Goal: Task Accomplishment & Management: Manage account settings

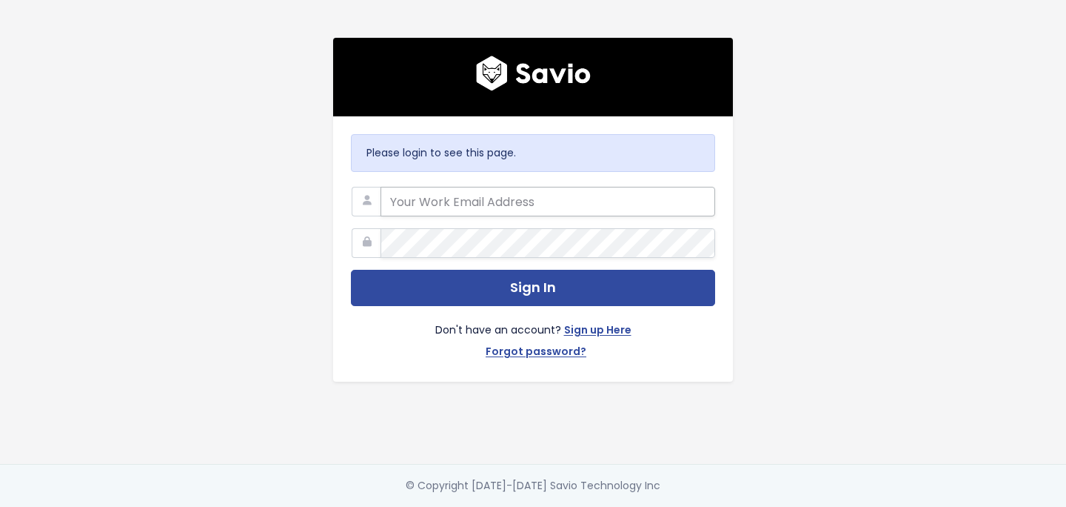
click at [528, 208] on input "email" at bounding box center [548, 202] width 335 height 30
click at [525, 198] on input "email" at bounding box center [548, 202] width 335 height 30
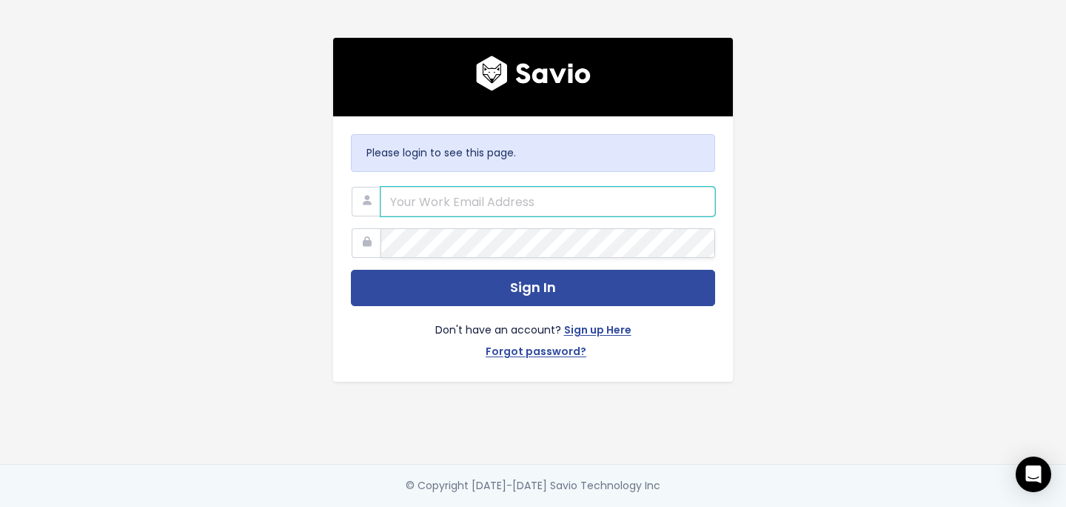
paste input "[EMAIL_ADDRESS][DOMAIN_NAME]"
type input "[EMAIL_ADDRESS][DOMAIN_NAME]"
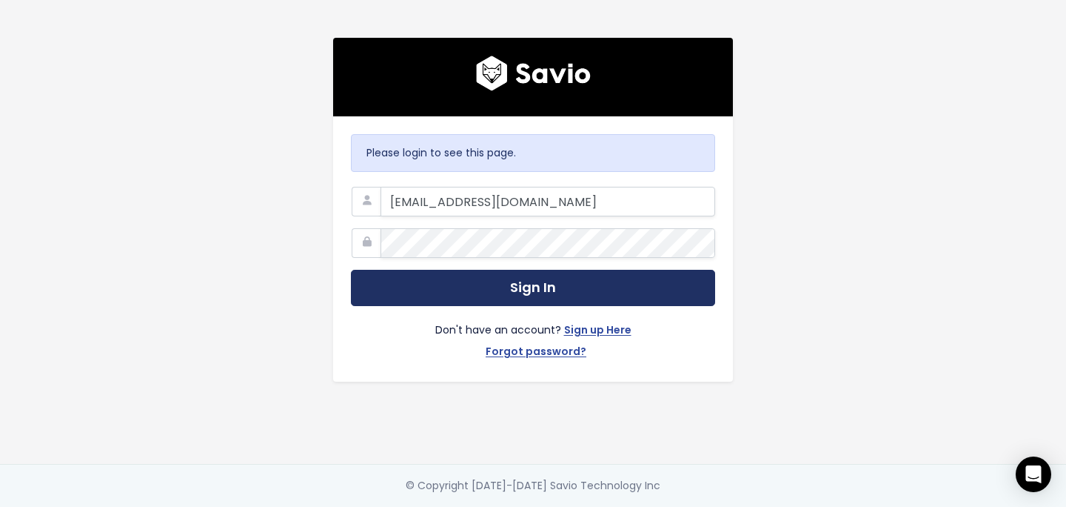
click at [507, 293] on button "Sign In" at bounding box center [533, 288] width 364 height 36
